Goal: Information Seeking & Learning: Learn about a topic

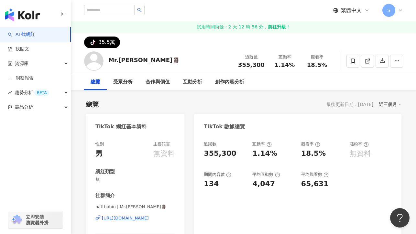
click at [350, 10] on span "繁體中文" at bounding box center [351, 10] width 21 height 7
click at [242, 18] on div "繁體中文 S" at bounding box center [243, 10] width 319 height 21
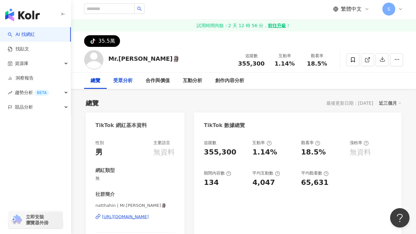
click at [115, 81] on div "受眾分析" at bounding box center [122, 81] width 19 height 8
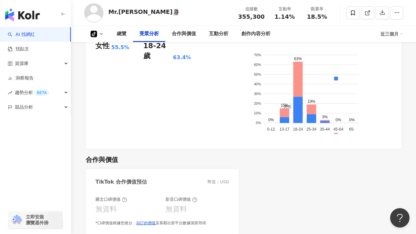
scroll to position [380, 0]
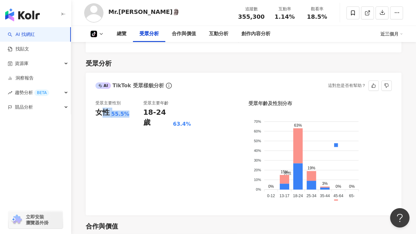
drag, startPoint x: 102, startPoint y: 109, endPoint x: 131, endPoint y: 113, distance: 29.3
click at [131, 113] on div "女性 55.5%" at bounding box center [119, 113] width 48 height 10
drag, startPoint x: 156, startPoint y: 113, endPoint x: 206, endPoint y: 115, distance: 49.8
click at [206, 115] on div "受眾主要性別 女性 55.5% 受眾主要年齡 18-24 歲 63.4%" at bounding box center [166, 152] width 143 height 105
drag, startPoint x: 162, startPoint y: 118, endPoint x: 147, endPoint y: 115, distance: 15.9
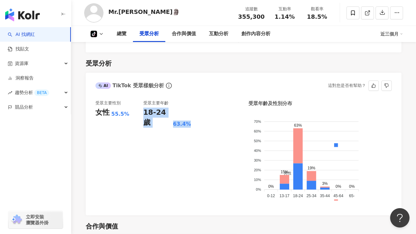
click at [162, 117] on div "18-24 歲" at bounding box center [157, 118] width 28 height 20
drag, startPoint x: 143, startPoint y: 113, endPoint x: 198, endPoint y: 115, distance: 55.7
click at [198, 115] on div "受眾主要性別 女性 55.5% 受眾主要年齡 18-24 歲 63.4%" at bounding box center [166, 152] width 143 height 105
click at [204, 126] on div "受眾主要性別 女性 55.5% 受眾主要年齡 18-24 歲 63.4%" at bounding box center [166, 152] width 143 height 105
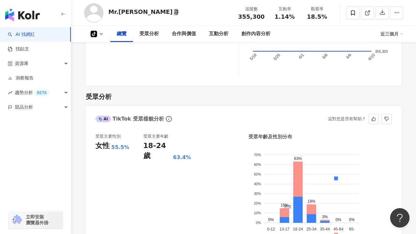
scroll to position [214, 0]
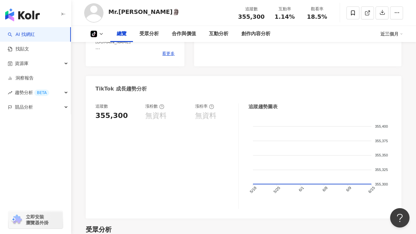
click at [63, 11] on button "button" at bounding box center [63, 15] width 5 height 14
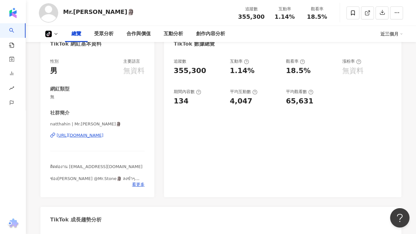
scroll to position [0, 0]
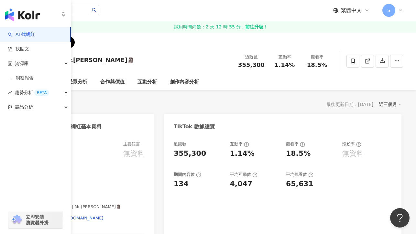
click at [24, 19] on img "button" at bounding box center [22, 14] width 35 height 13
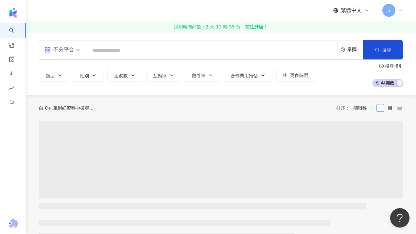
click at [290, 106] on div "自 0+ 筆網紅資料中搜尋... 排序： 關聯性" at bounding box center [221, 108] width 364 height 10
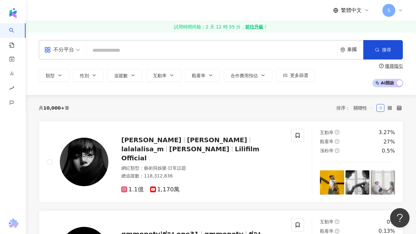
click at [114, 53] on input "search" at bounding box center [212, 50] width 246 height 12
click at [148, 150] on div "Lisa Blackpink Lalisa Manoban lalalalisa_m LISA Lilifilm Official" at bounding box center [202, 149] width 162 height 27
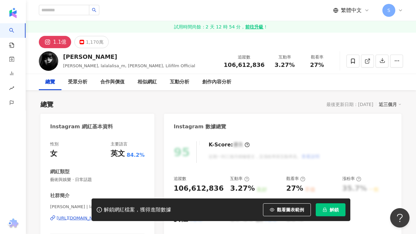
click at [351, 11] on span "繁體中文" at bounding box center [351, 10] width 21 height 7
click at [349, 44] on div "English" at bounding box center [354, 42] width 32 height 11
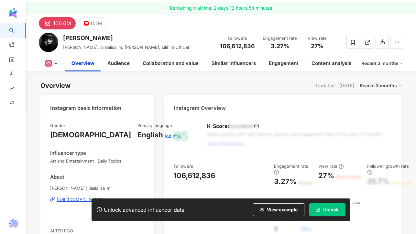
scroll to position [25, 0]
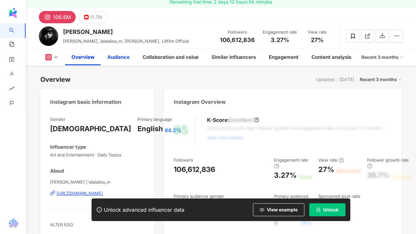
click at [112, 56] on div "Audience" at bounding box center [118, 57] width 22 height 8
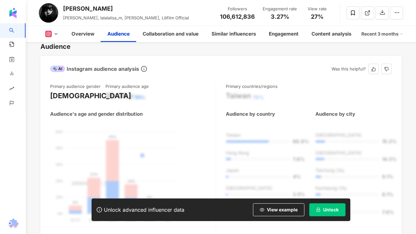
scroll to position [620, 0]
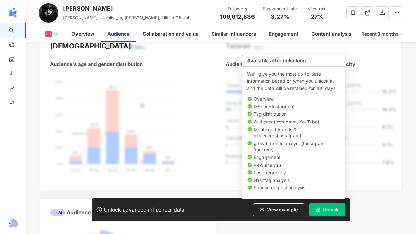
click at [323, 212] on span "Unlock" at bounding box center [331, 209] width 16 height 5
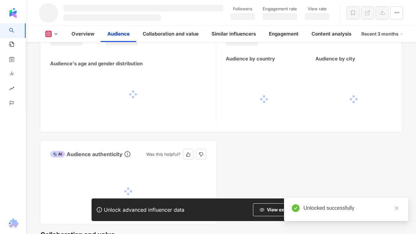
scroll to position [560, 0]
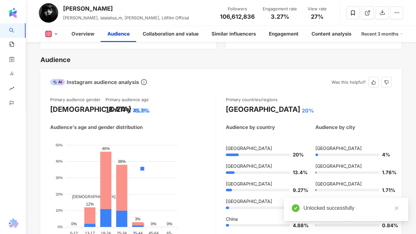
scroll to position [578, 0]
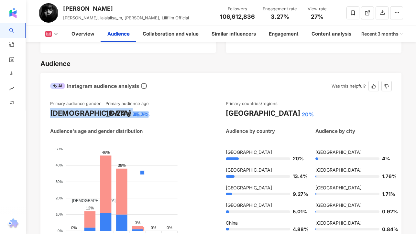
drag, startPoint x: 51, startPoint y: 107, endPoint x: 107, endPoint y: 109, distance: 56.0
click at [107, 109] on div "Primary audience gender Female 75.7% Primary audience age 18-24 y 45.9%" at bounding box center [133, 109] width 166 height 17
click at [87, 115] on div "Primary audience gender Female 75.7% Primary audience age 18-24 y 45.9% Audienc…" at bounding box center [133, 174] width 166 height 147
drag, startPoint x: 78, startPoint y: 109, endPoint x: 91, endPoint y: 112, distance: 13.3
click at [133, 112] on div "75.7%" at bounding box center [141, 114] width 16 height 7
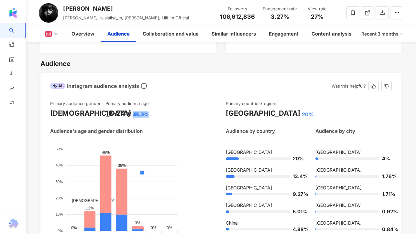
click at [92, 114] on div "Primary audience gender Female 75.7% Primary audience age 18-24 y 45.9% Audienc…" at bounding box center [133, 174] width 166 height 147
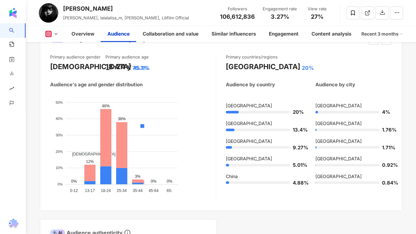
scroll to position [598, 0]
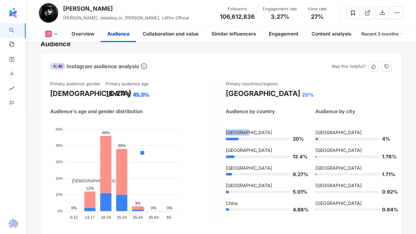
drag, startPoint x: 244, startPoint y: 124, endPoint x: 224, endPoint y: 125, distance: 20.4
click at [224, 125] on div "Primary audience gender Female 75.7% Primary audience age 18-24 y 45.9% Audienc…" at bounding box center [221, 154] width 342 height 147
drag, startPoint x: 225, startPoint y: 126, endPoint x: 265, endPoint y: 124, distance: 39.5
click at [265, 124] on div "Primary audience gender Female 75.7% Primary audience age 18-24 y 45.9% Audienc…" at bounding box center [221, 154] width 342 height 147
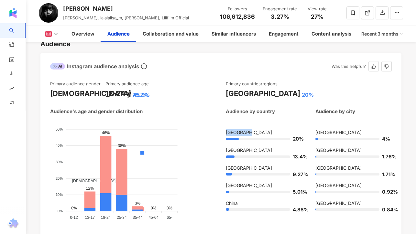
click at [265, 129] on div "Indonesia" at bounding box center [264, 132] width 76 height 6
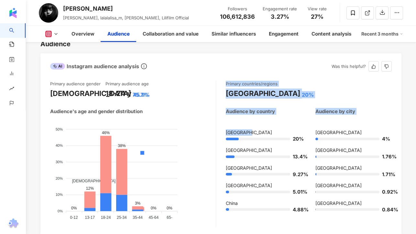
drag, startPoint x: 255, startPoint y: 126, endPoint x: 213, endPoint y: 123, distance: 41.5
click at [213, 123] on div "Primary audience gender Female 75.7% Primary audience age 18-24 y 45.9% Audienc…" at bounding box center [221, 154] width 342 height 147
click at [253, 123] on div "Primary countries/regions Indonesia 20% Audience by country Audience by city In…" at bounding box center [309, 154] width 166 height 147
drag, startPoint x: 236, startPoint y: 125, endPoint x: 213, endPoint y: 124, distance: 23.7
click at [213, 124] on div "Primary audience gender Female 75.7% Primary audience age 18-24 y 45.9% Audienc…" at bounding box center [221, 154] width 342 height 147
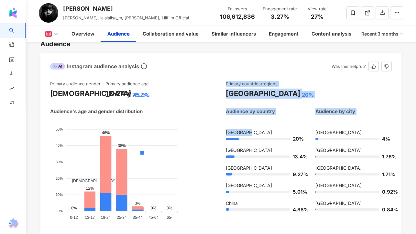
click at [256, 129] on div "Indonesia" at bounding box center [264, 132] width 76 height 6
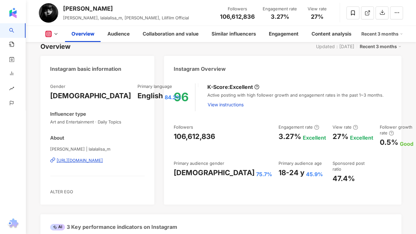
scroll to position [0, 0]
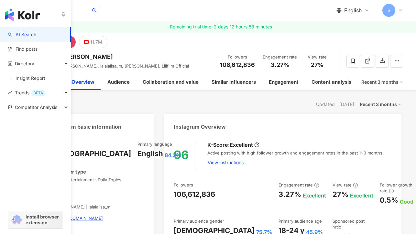
click at [25, 12] on img "button" at bounding box center [22, 14] width 35 height 13
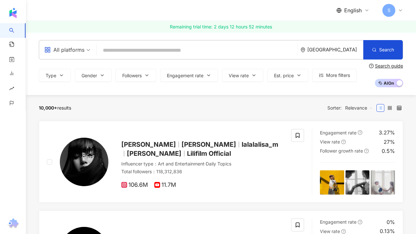
click at [131, 46] on input "search" at bounding box center [197, 50] width 196 height 12
